Goal: Transaction & Acquisition: Purchase product/service

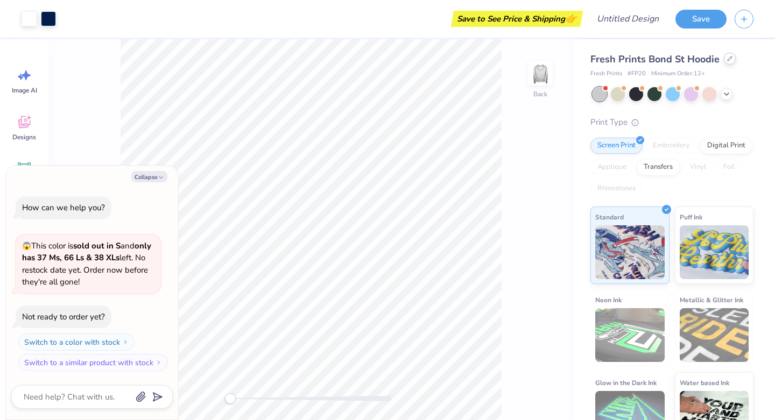
click at [728, 54] on div at bounding box center [730, 59] width 12 height 12
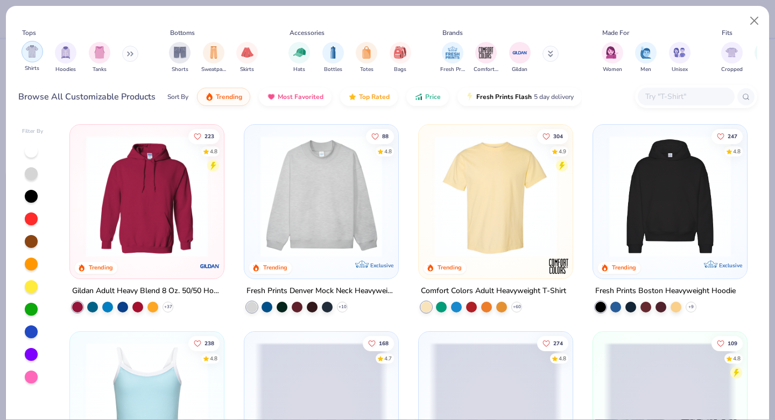
click at [33, 55] on img "filter for Shirts" at bounding box center [32, 51] width 12 height 12
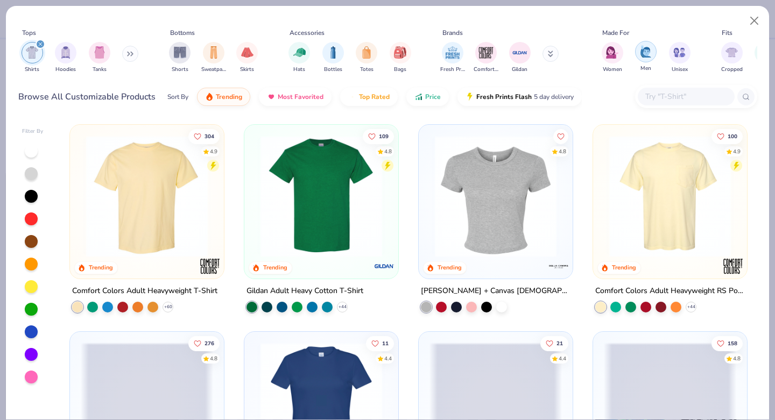
click at [644, 50] on img "filter for Men" at bounding box center [646, 51] width 12 height 12
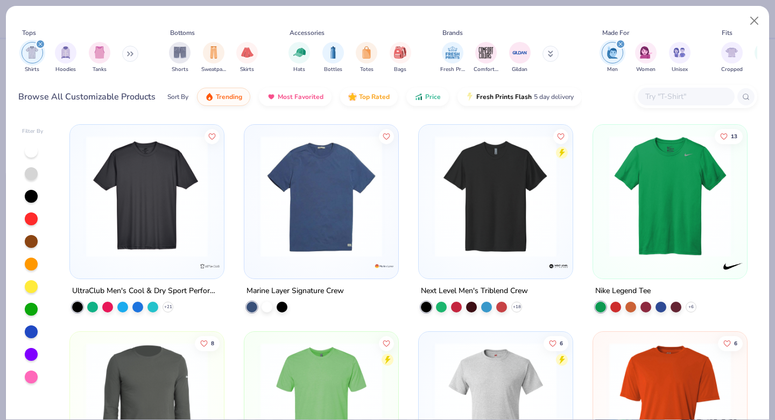
click at [180, 200] on img at bounding box center [147, 197] width 132 height 122
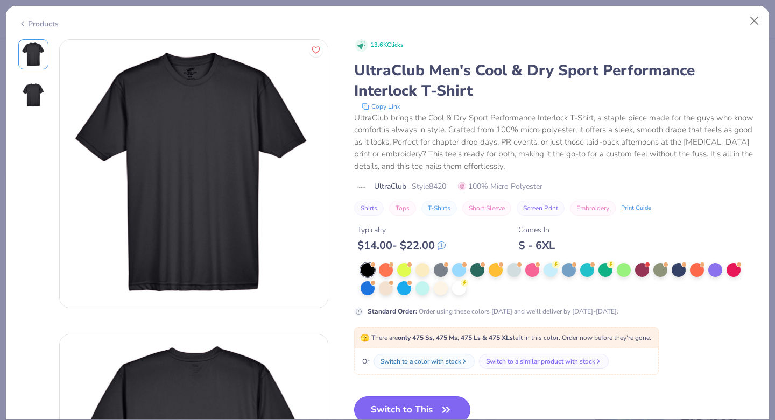
click at [410, 404] on button "Switch to This" at bounding box center [412, 410] width 117 height 27
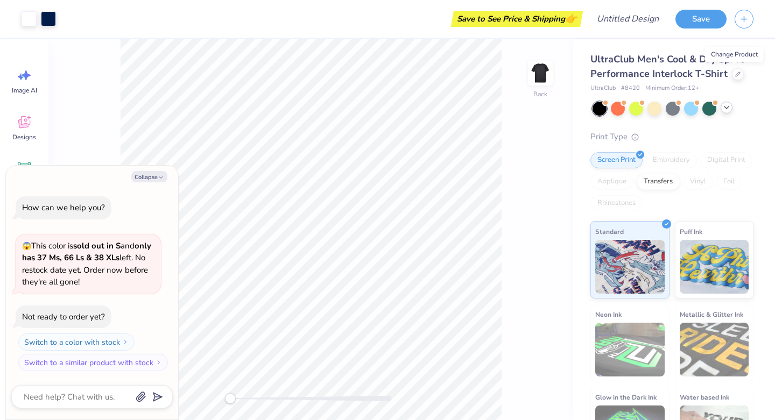
click at [725, 111] on icon at bounding box center [726, 107] width 9 height 9
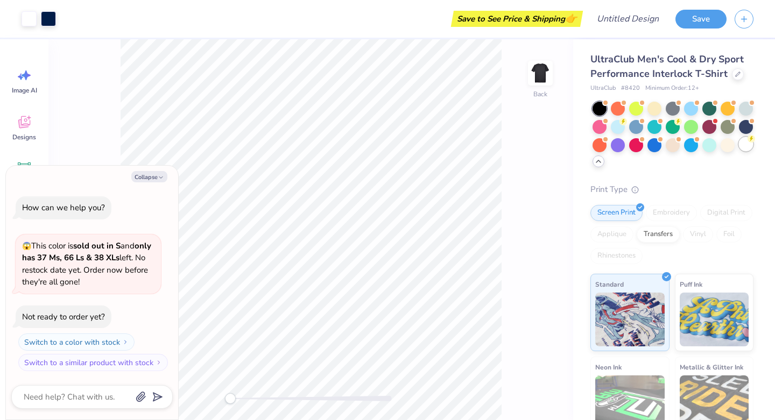
click at [739, 143] on div at bounding box center [746, 144] width 14 height 14
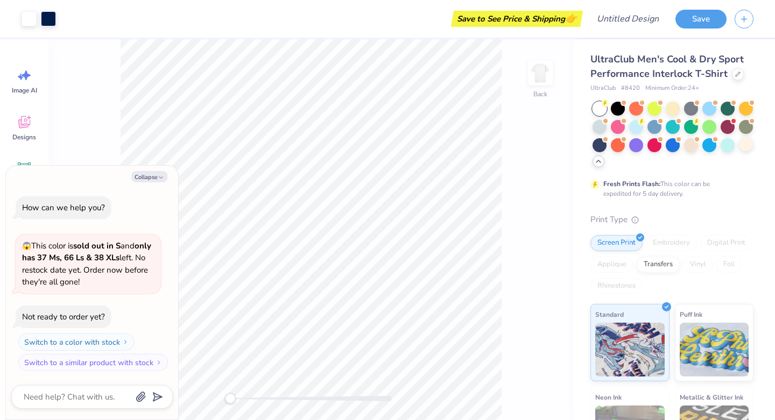
type textarea "x"
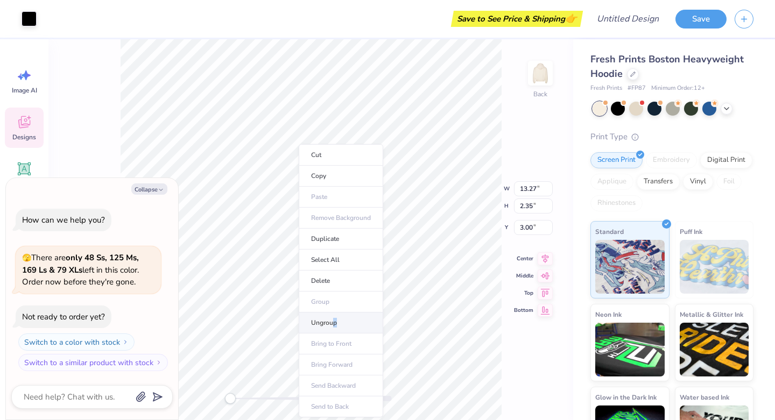
click at [334, 327] on li "Ungroup" at bounding box center [341, 323] width 85 height 21
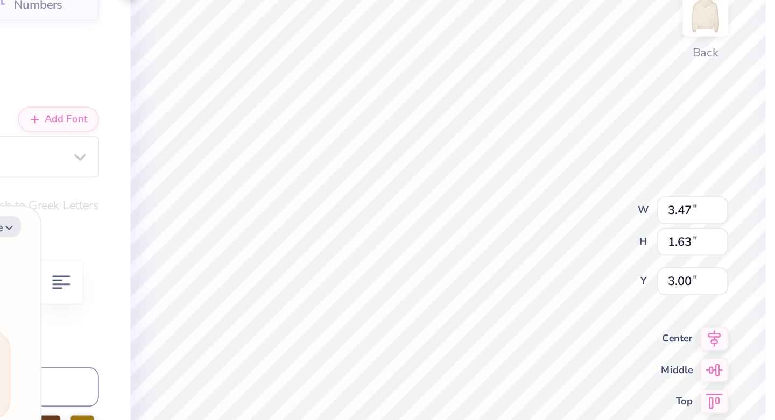
type textarea "x"
type textarea "PI KAPS"
type textarea "x"
type textarea "PI KAPpS"
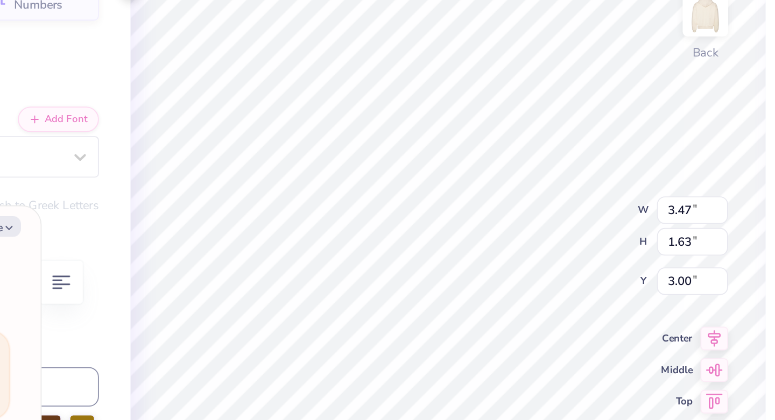
type textarea "x"
type textarea "PI KAPp"
type textarea "x"
type textarea "PI KAP"
type textarea "x"
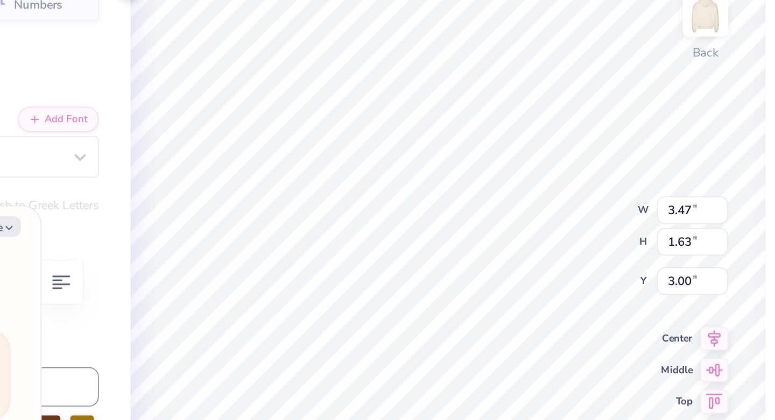
type textarea "PI KAPP"
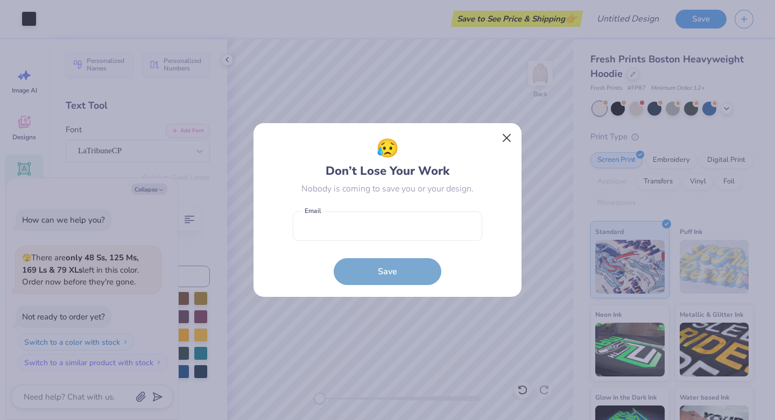
click at [509, 136] on button "Close" at bounding box center [507, 138] width 20 height 20
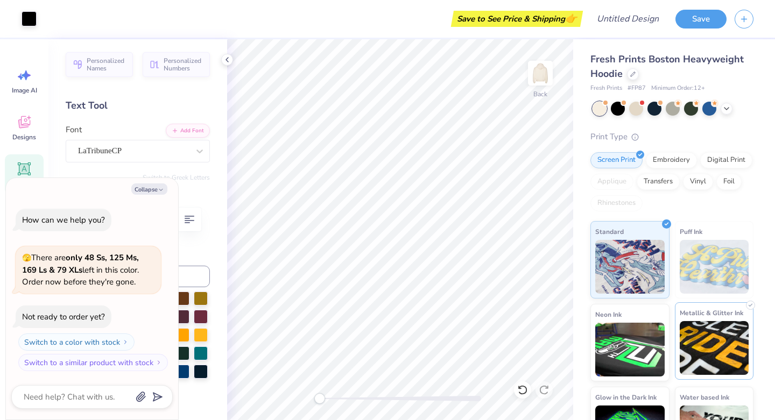
type textarea "x"
